Goal: Information Seeking & Learning: Learn about a topic

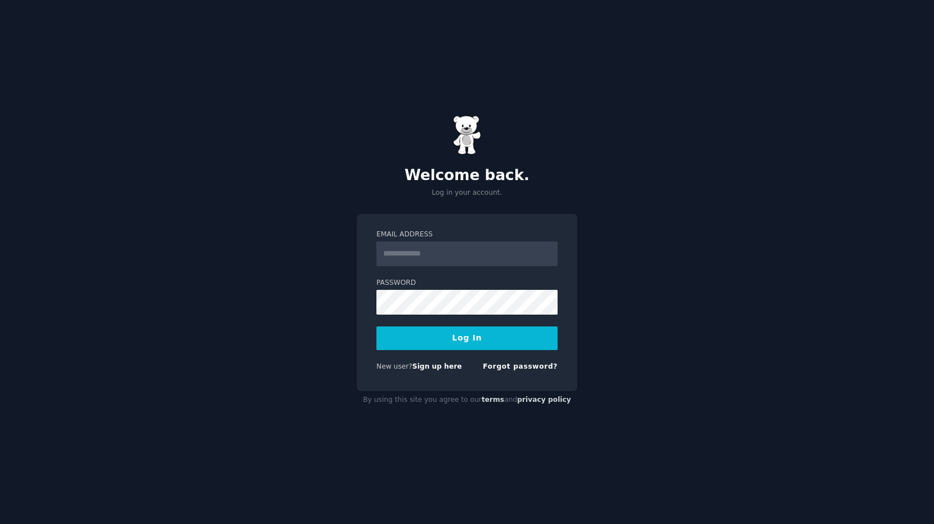
click at [434, 252] on input "Email Address" at bounding box center [466, 253] width 181 height 25
type input "**********"
click at [482, 337] on button "Log In" at bounding box center [466, 338] width 181 height 24
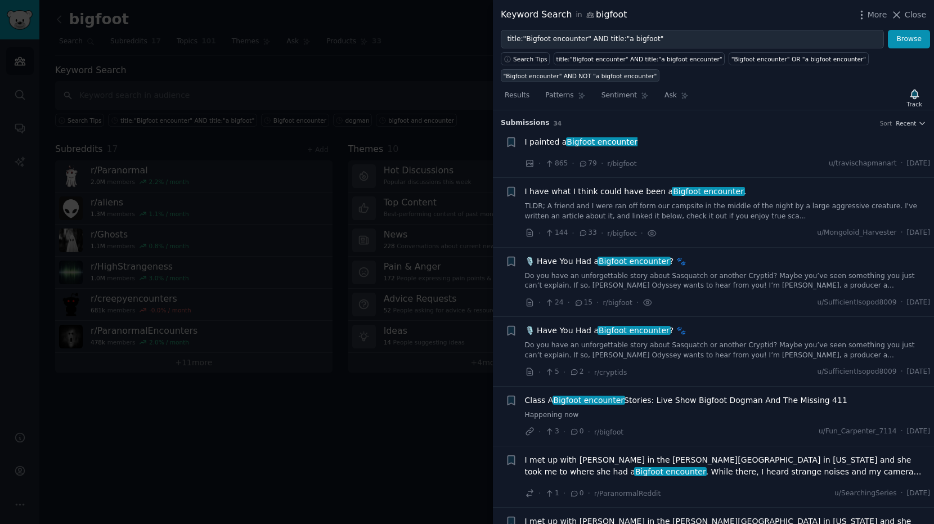
click at [575, 76] on div ""Bigfoot encounter" AND NOT "a bigfoot encounter"" at bounding box center [581, 76] width 154 height 8
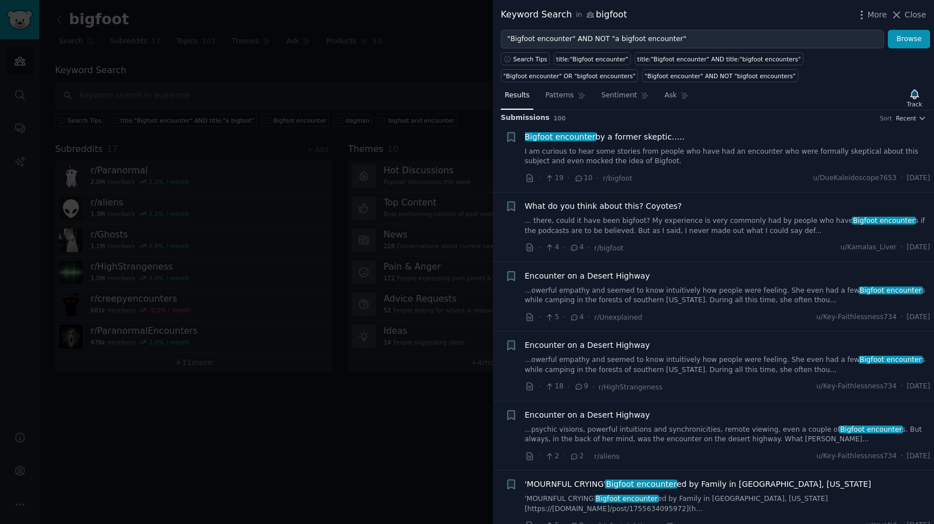
scroll to position [152, 0]
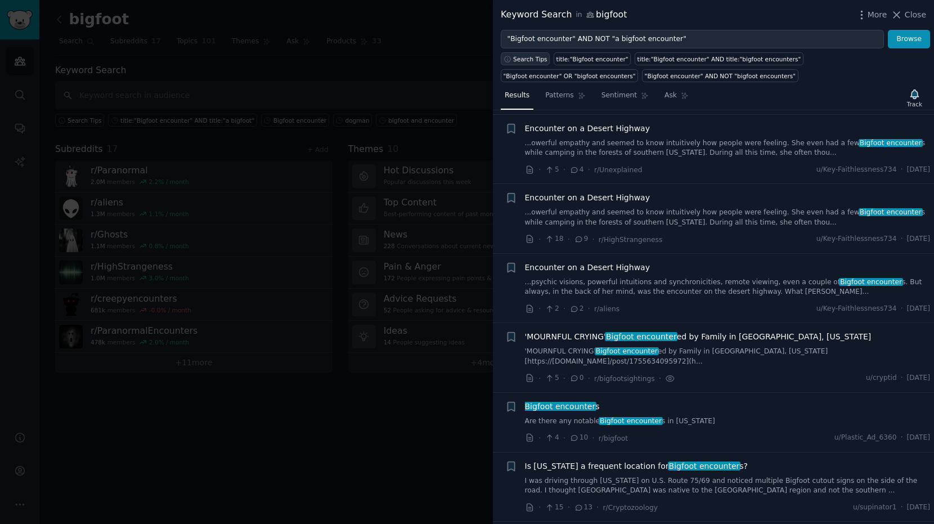
click at [508, 58] on icon "button" at bounding box center [508, 59] width 8 height 8
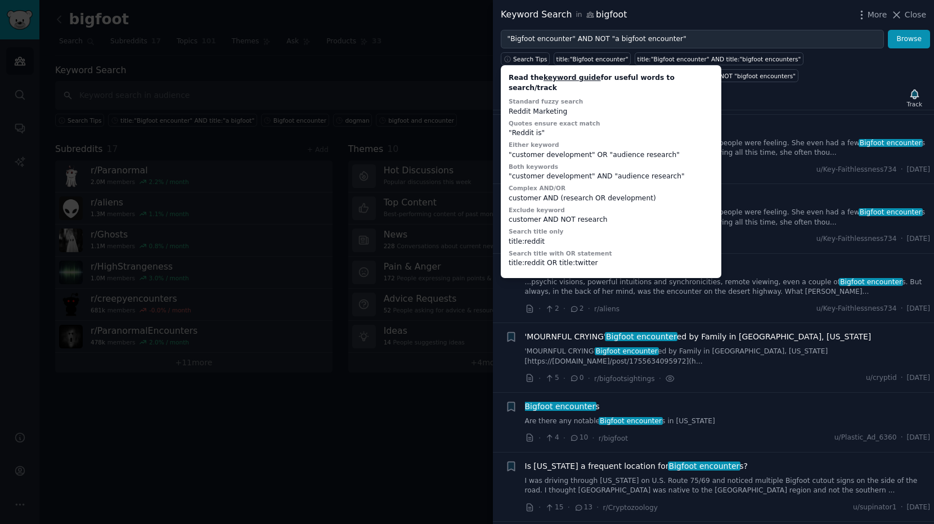
click at [841, 81] on div "Search Tips Read the keyword guide for useful words to search/track Standard fu…" at bounding box center [713, 65] width 441 height 34
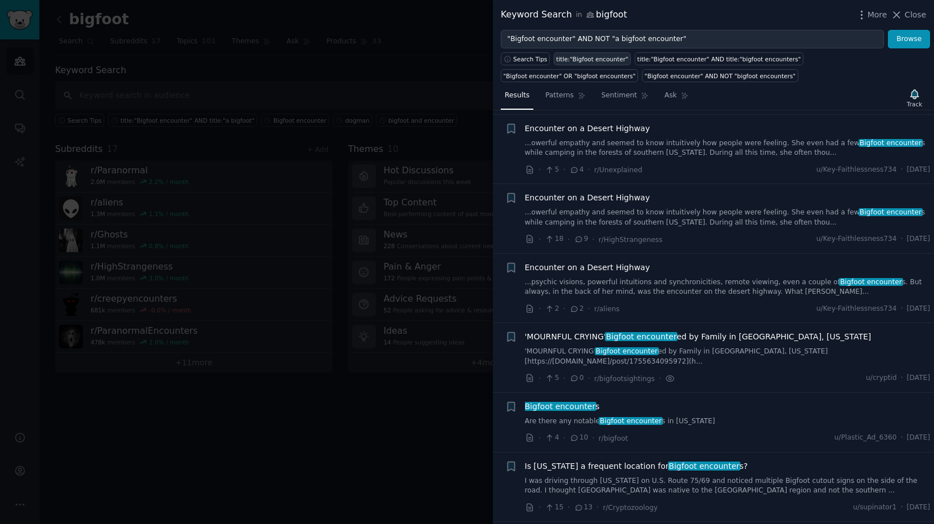
click at [591, 59] on div "title:"Bigfoot encounter"" at bounding box center [593, 59] width 72 height 8
type input "title:"Bigfoot encounter""
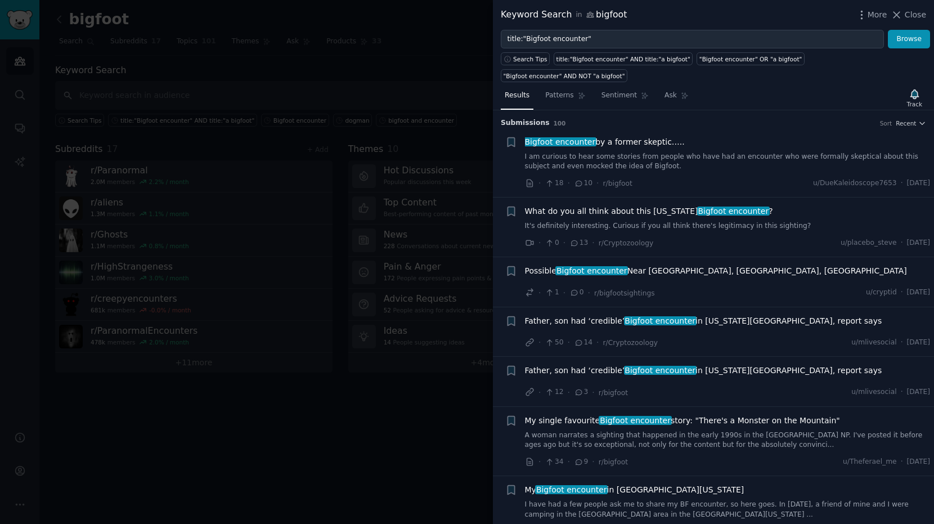
click at [716, 223] on link "It's definitely interesting. Curious if you all think there's legitimacy in thi…" at bounding box center [728, 226] width 406 height 10
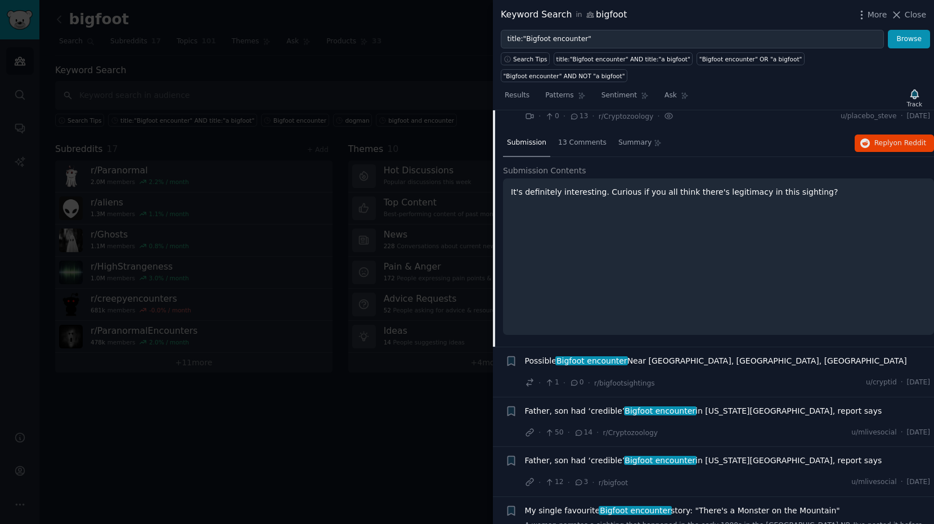
scroll to position [143, 0]
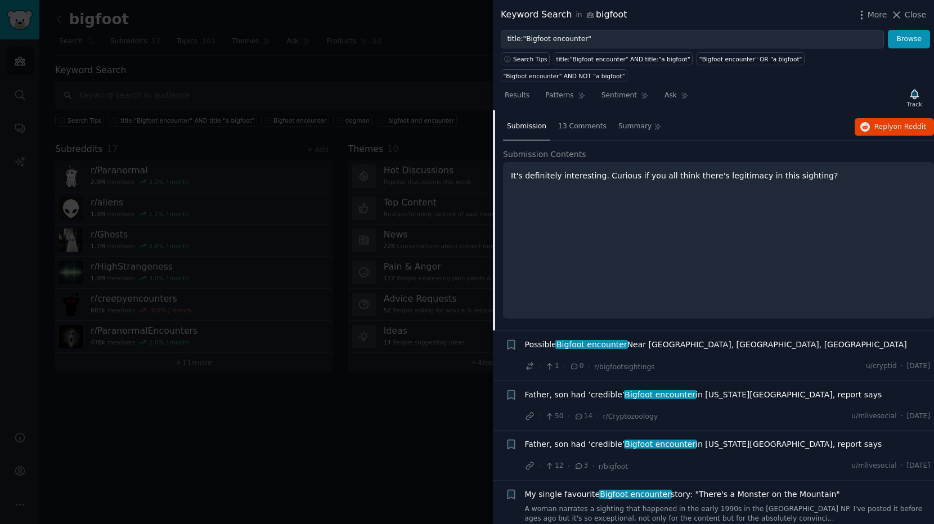
click at [735, 348] on span "Possible Bigfoot encounter Near Tremont, Schuylkill County, PA" at bounding box center [716, 345] width 382 height 12
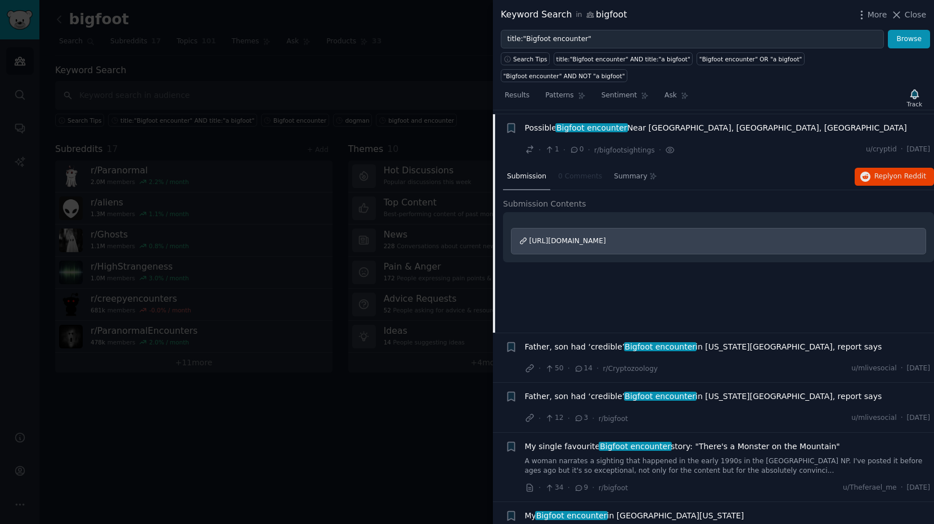
scroll to position [147, 0]
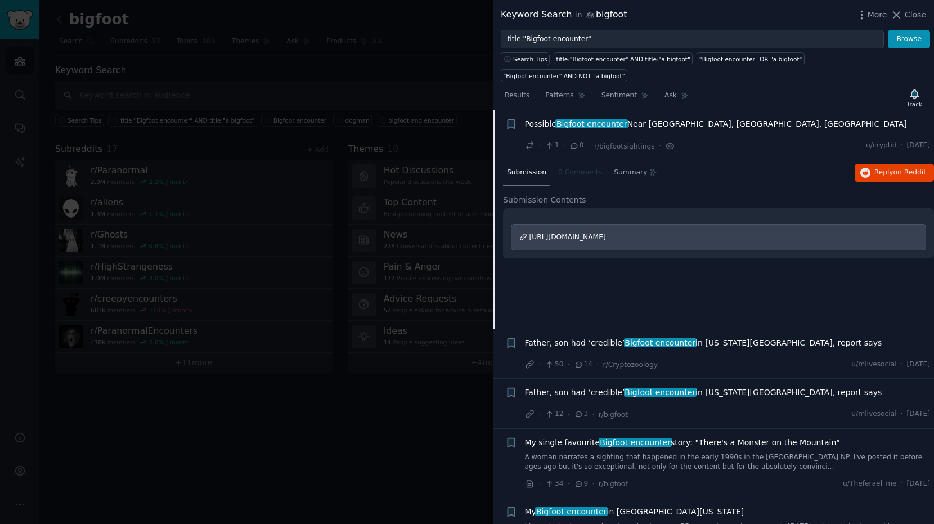
click at [606, 236] on span "https://www.reddit.com/r/ForteanResearch/comments/1kugi4o/possible_bigfoot_enco…" at bounding box center [567, 237] width 77 height 8
click at [606, 237] on span "https://www.reddit.com/r/ForteanResearch/comments/1kugi4o/possible_bigfoot_enco…" at bounding box center [567, 237] width 77 height 8
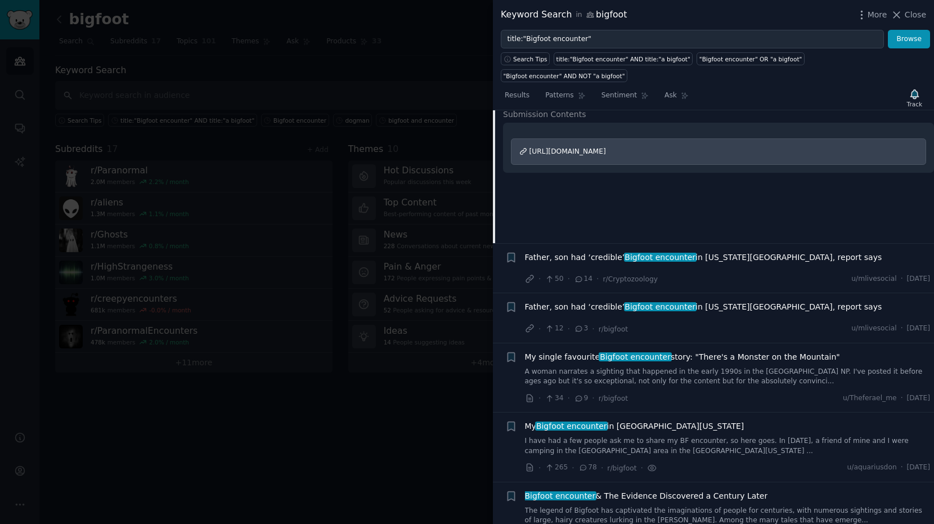
scroll to position [275, 0]
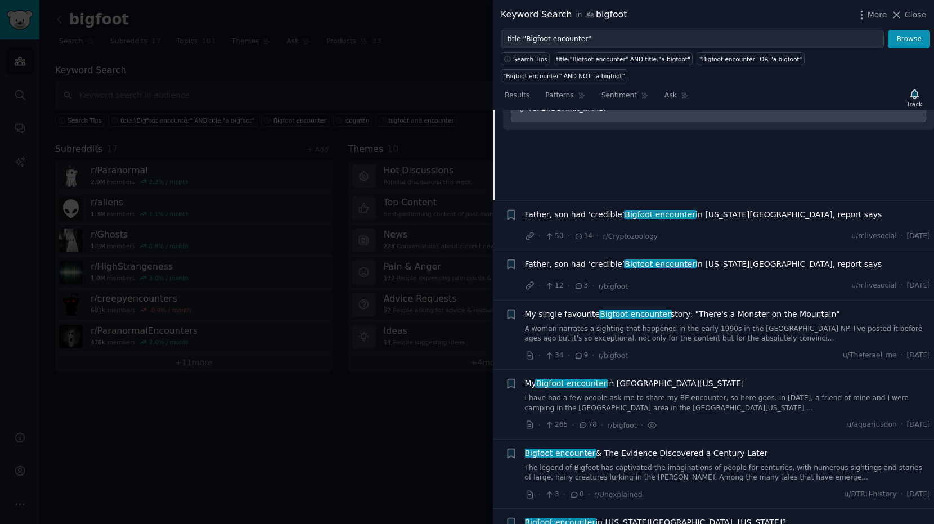
click at [730, 214] on span "Father, son had ‘credible’ Bigfoot encounter in Michigan swamp, report says" at bounding box center [703, 215] width 357 height 12
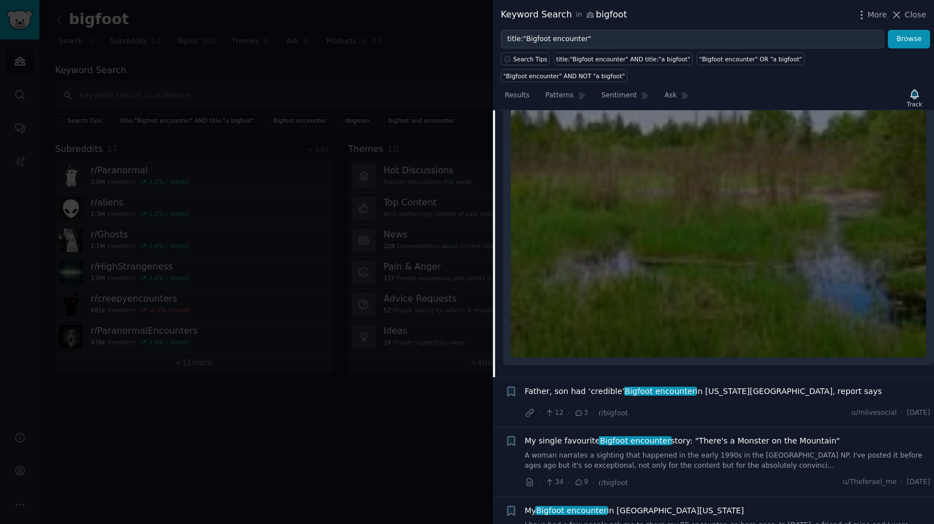
scroll to position [364, 0]
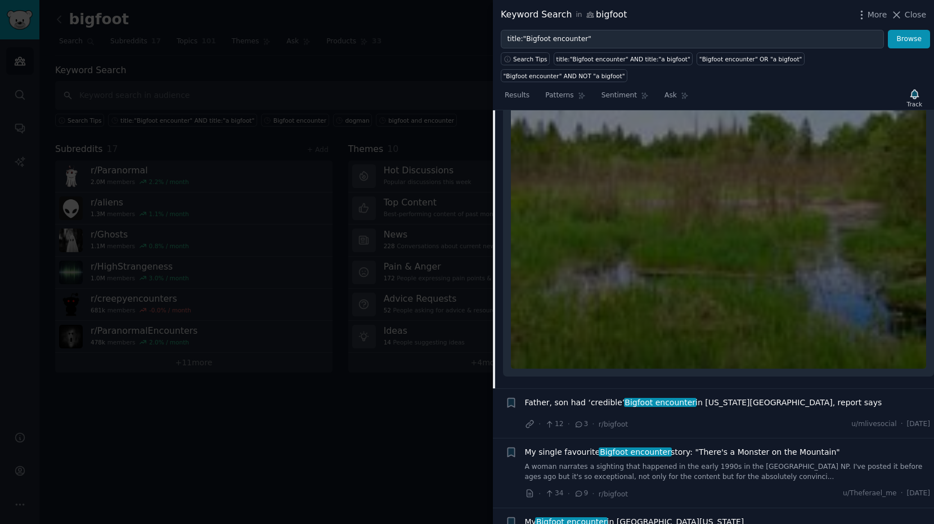
click at [750, 400] on span "Father, son had ‘credible’ Bigfoot encounter in Michigan swamp, report says" at bounding box center [703, 403] width 357 height 12
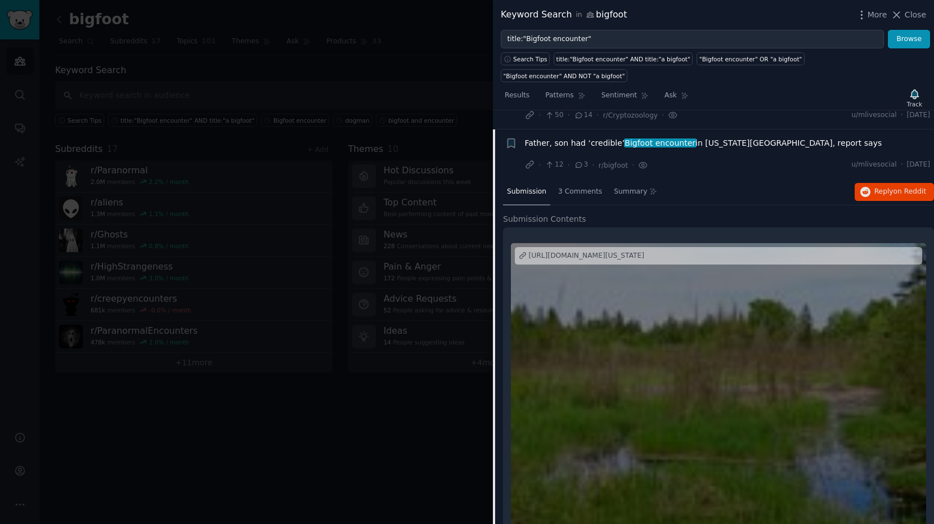
scroll to position [227, 0]
click at [645, 256] on div "https://www.mlive.com/news/2025/05/father-son-had-credible-bigfoot-encounter-in…" at bounding box center [587, 256] width 116 height 10
click at [583, 190] on span "3 Comments" at bounding box center [580, 192] width 44 height 10
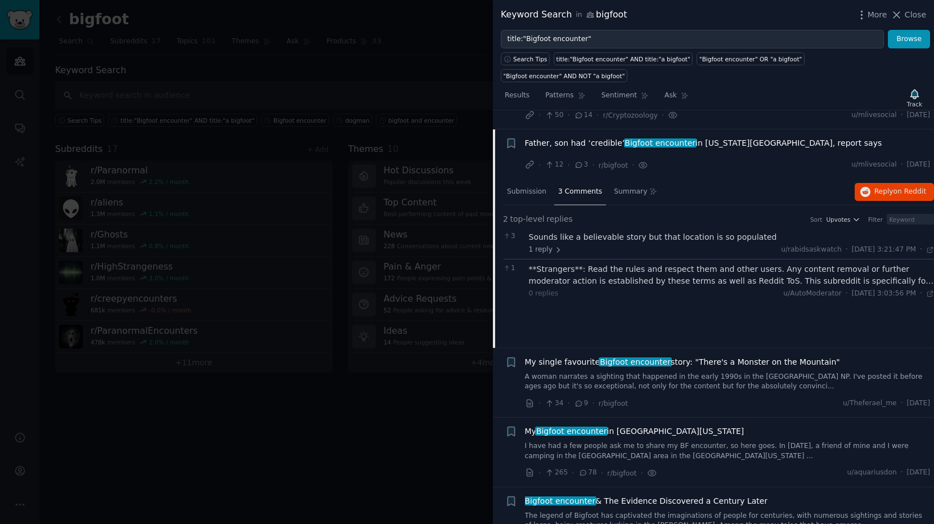
scroll to position [338, 0]
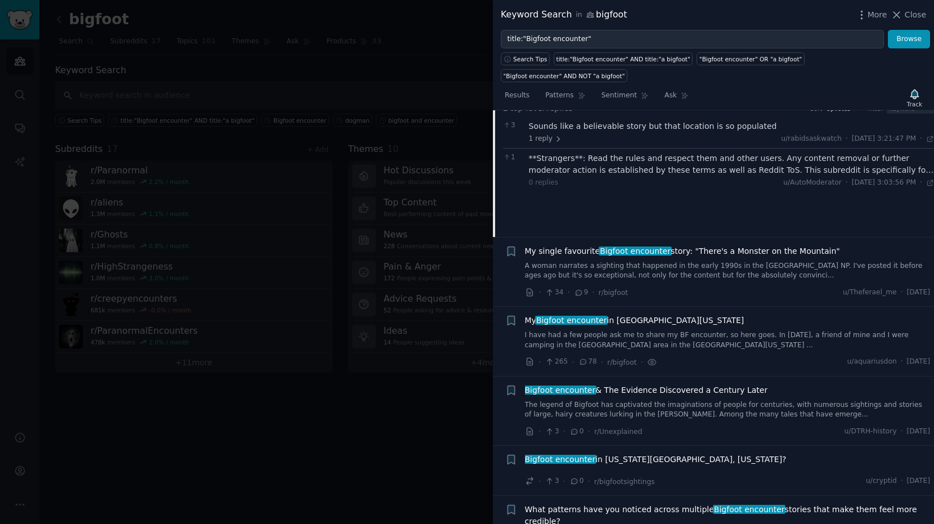
click at [774, 267] on link "A woman narrates a sighting that happened in the early 1990s in the Smoky Mount…" at bounding box center [728, 271] width 406 height 20
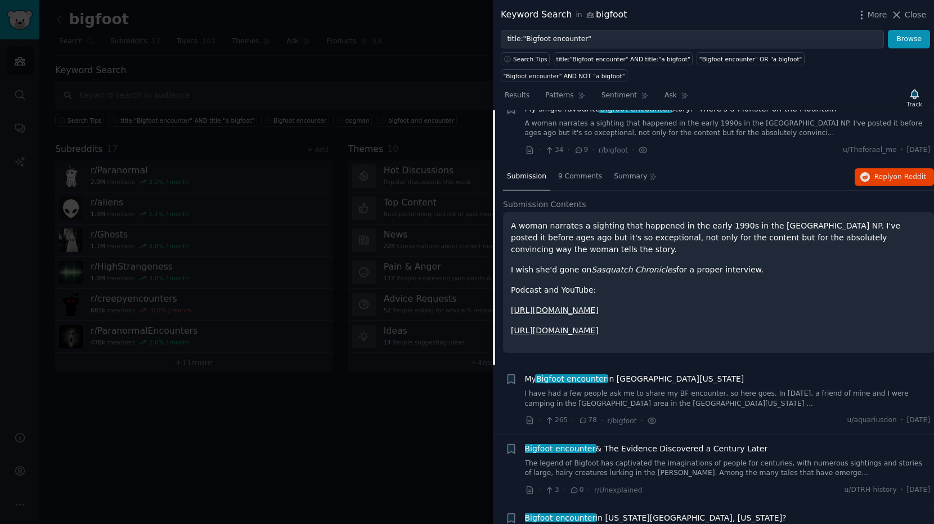
scroll to position [296, 0]
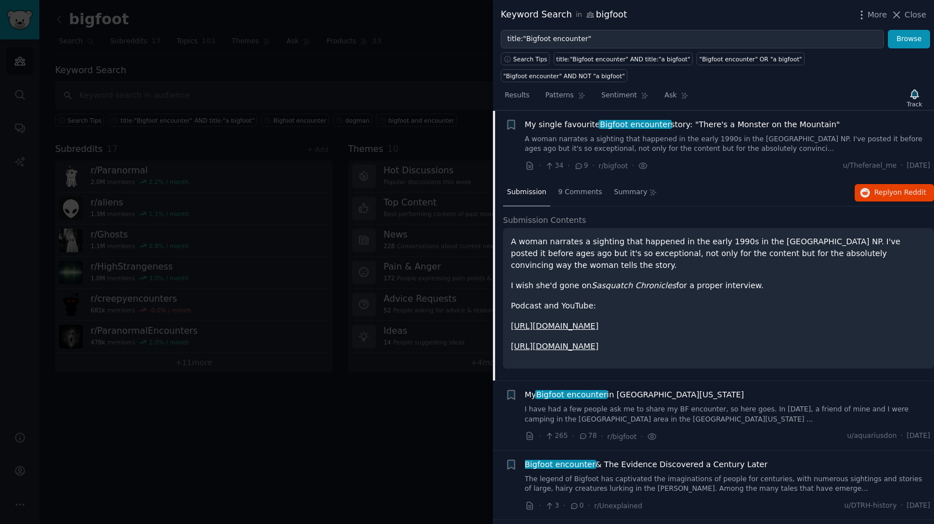
click at [599, 351] on link "https://www.youtube.com/watch?v=JxIY_9H3Yb0&t" at bounding box center [555, 346] width 88 height 9
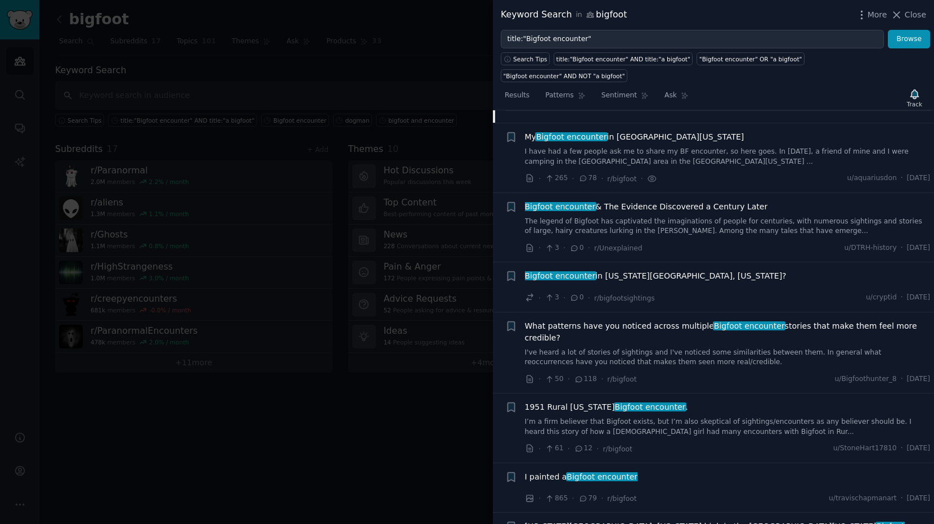
scroll to position [555, 0]
